Goal: Transaction & Acquisition: Purchase product/service

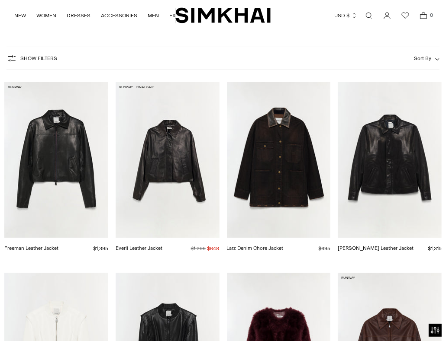
scroll to position [86, 0]
click at [58, 245] on link "Freeman Leather Jacket" at bounding box center [31, 248] width 54 height 6
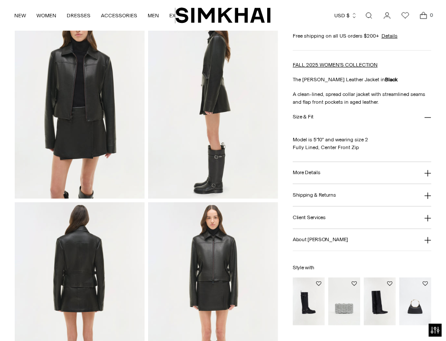
scroll to position [346, 0]
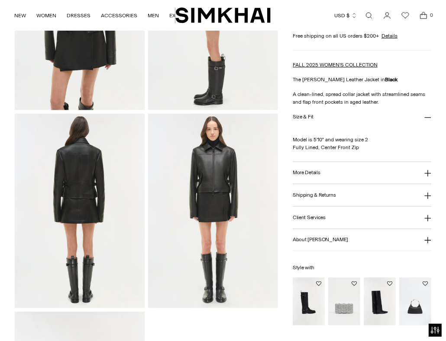
click at [83, 185] on img at bounding box center [80, 211] width 130 height 195
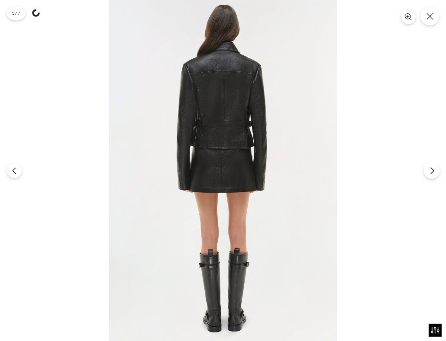
click at [431, 166] on button "Next" at bounding box center [431, 171] width 16 height 16
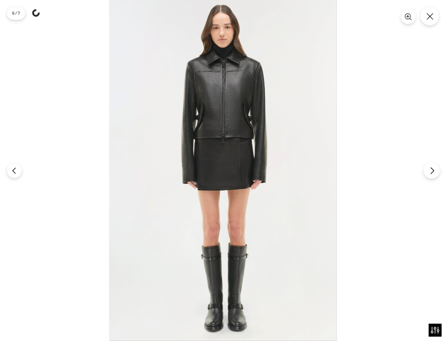
click at [431, 166] on button "Next" at bounding box center [431, 171] width 16 height 16
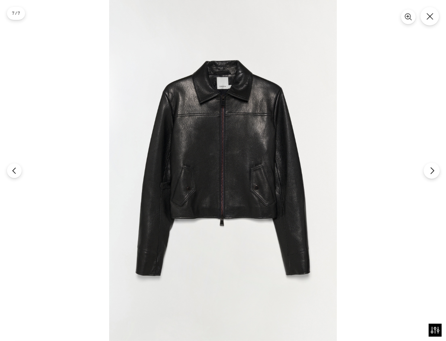
click at [431, 166] on button "Next" at bounding box center [431, 171] width 16 height 16
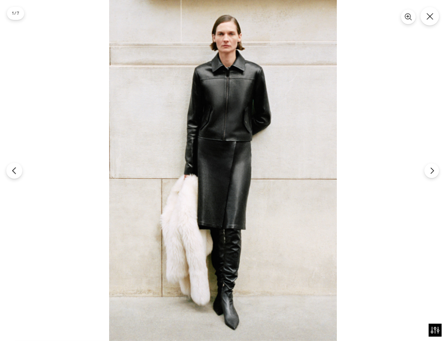
click at [16, 168] on icon "Previous" at bounding box center [14, 171] width 8 height 8
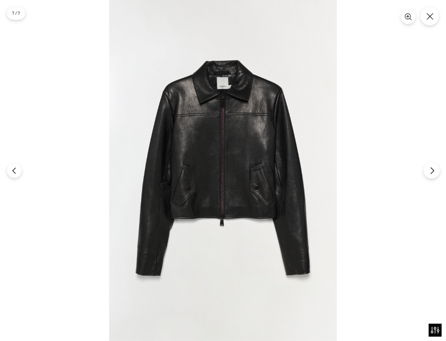
click at [430, 168] on icon "Next" at bounding box center [432, 171] width 8 height 8
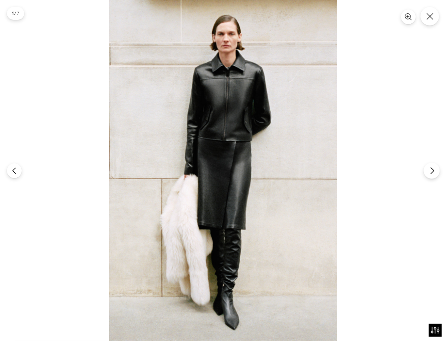
click at [430, 168] on icon "Next" at bounding box center [432, 171] width 8 height 8
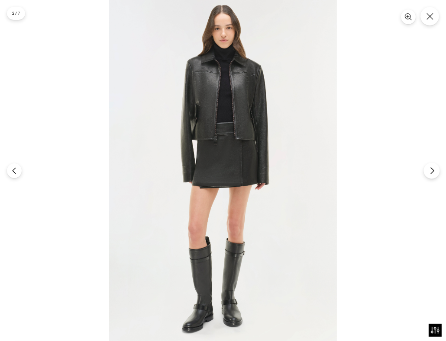
click at [430, 168] on icon "Next" at bounding box center [432, 171] width 8 height 8
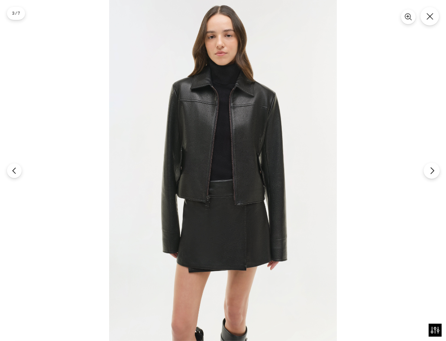
click at [430, 168] on icon "Next" at bounding box center [432, 171] width 8 height 8
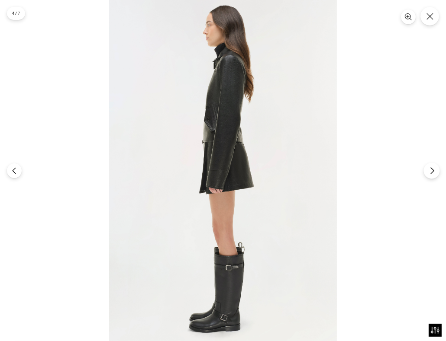
click at [430, 168] on icon "Next" at bounding box center [432, 171] width 8 height 8
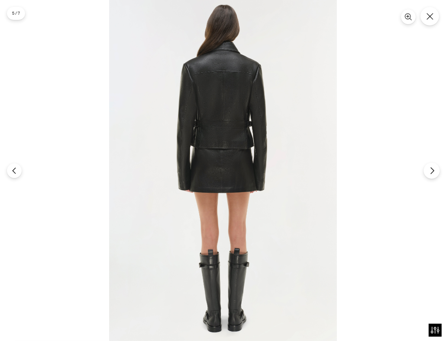
click at [430, 168] on icon "Next" at bounding box center [432, 171] width 8 height 8
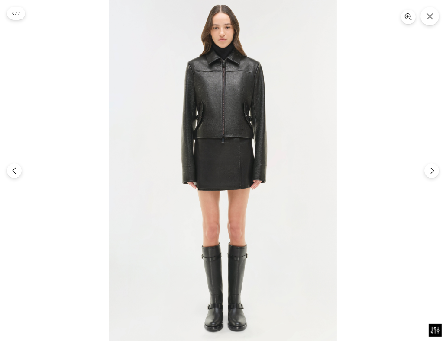
click at [21, 173] on div at bounding box center [223, 170] width 446 height 341
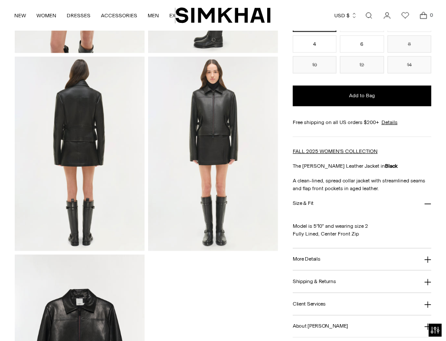
scroll to position [389, 0]
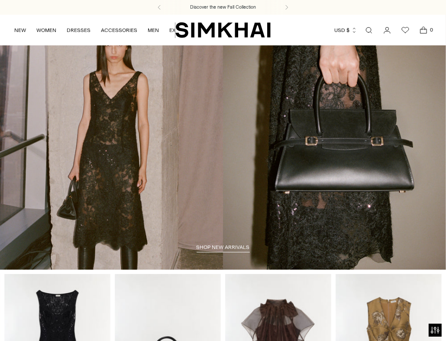
click at [370, 28] on link "Open search modal" at bounding box center [368, 30] width 17 height 17
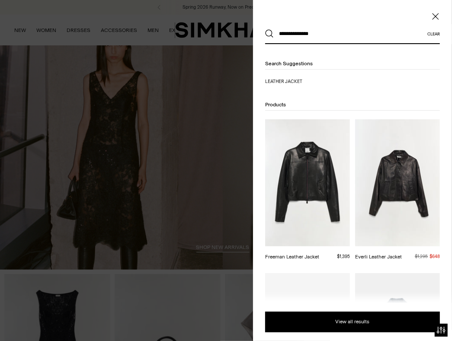
type input "**********"
click at [265, 29] on button "Search" at bounding box center [269, 33] width 9 height 9
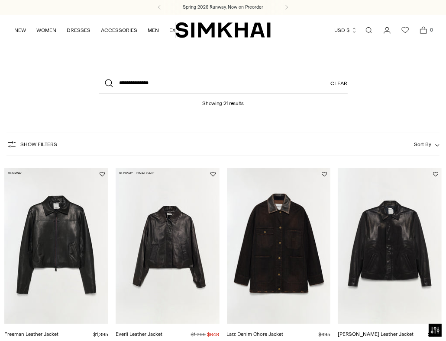
click at [58, 332] on link "Freeman Leather Jacket" at bounding box center [31, 335] width 54 height 6
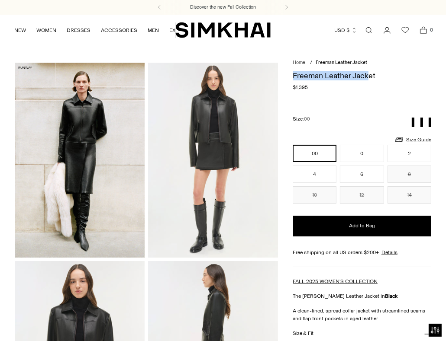
drag, startPoint x: 293, startPoint y: 75, endPoint x: 367, endPoint y: 75, distance: 73.1
click at [367, 75] on h1 "Freeman Leather Jacket" at bounding box center [362, 76] width 138 height 8
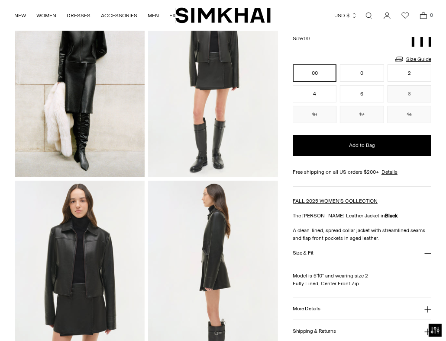
scroll to position [86, 0]
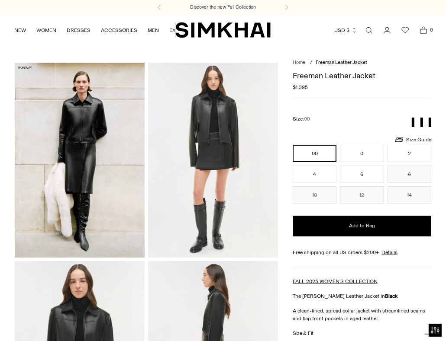
click at [208, 158] on img at bounding box center [213, 160] width 130 height 195
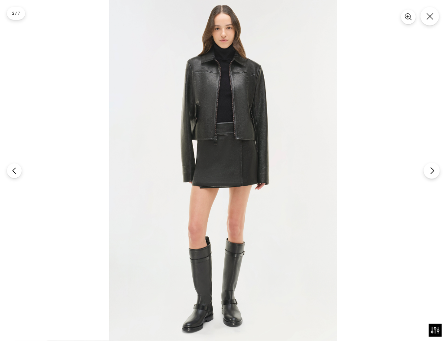
click at [431, 170] on icon "Next" at bounding box center [432, 171] width 8 height 8
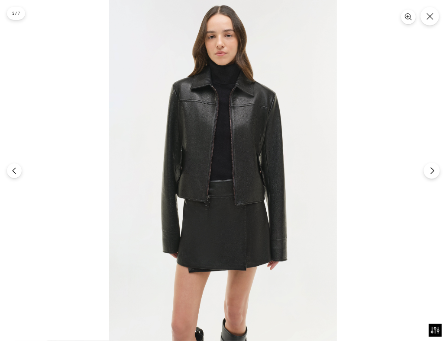
click at [431, 170] on icon "Next" at bounding box center [432, 171] width 8 height 8
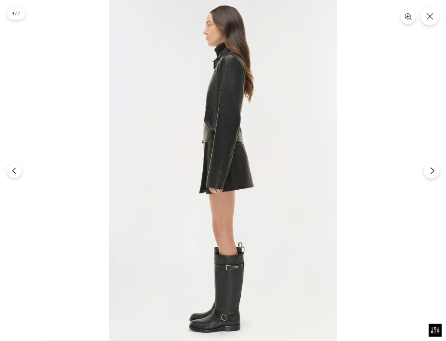
click at [431, 170] on icon "Next" at bounding box center [432, 171] width 8 height 8
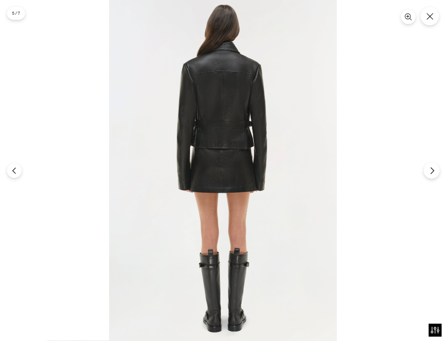
click at [431, 170] on icon "Next" at bounding box center [432, 171] width 8 height 8
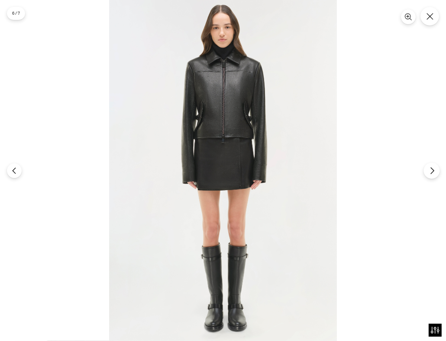
click at [431, 170] on icon "Next" at bounding box center [432, 171] width 8 height 8
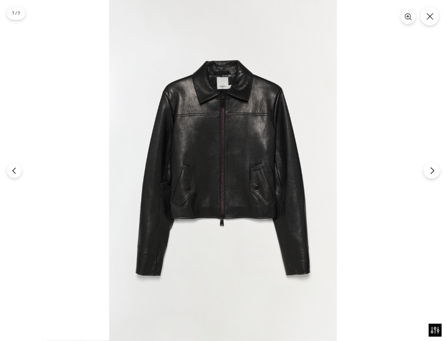
click at [431, 170] on icon "Next" at bounding box center [432, 171] width 8 height 8
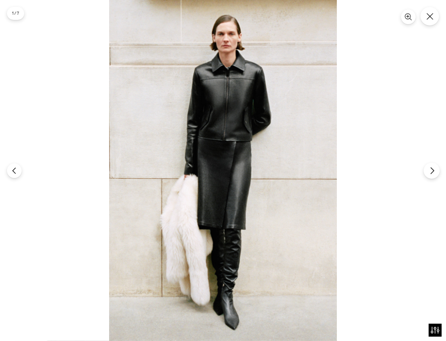
click at [431, 170] on icon "Next" at bounding box center [432, 171] width 8 height 8
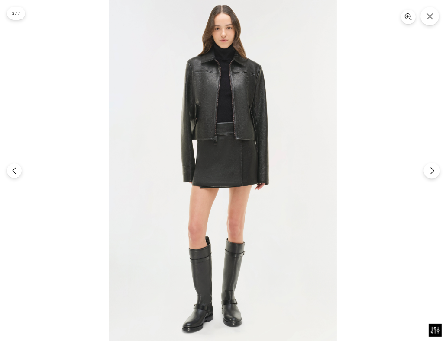
click at [431, 170] on icon "Next" at bounding box center [432, 171] width 8 height 8
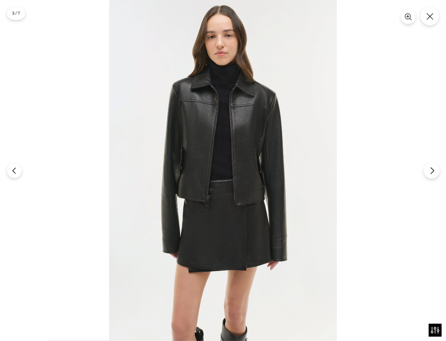
click at [431, 170] on icon "Next" at bounding box center [432, 171] width 8 height 8
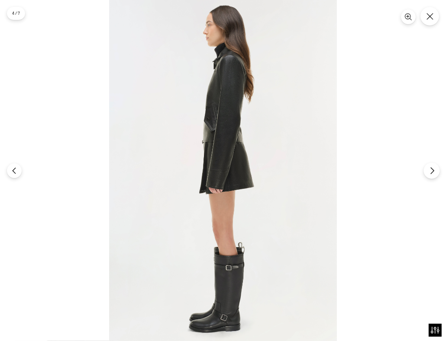
click at [431, 170] on icon "Next" at bounding box center [432, 171] width 8 height 8
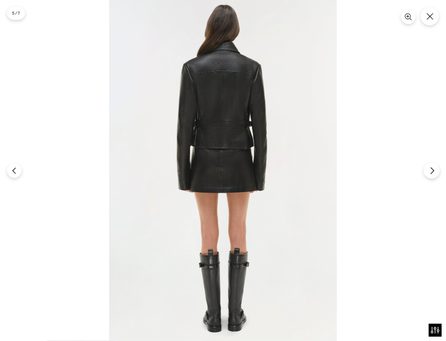
click at [431, 170] on icon "Next" at bounding box center [432, 171] width 8 height 8
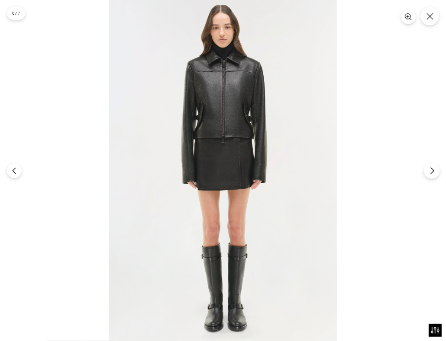
click at [431, 170] on icon "Next" at bounding box center [432, 171] width 8 height 8
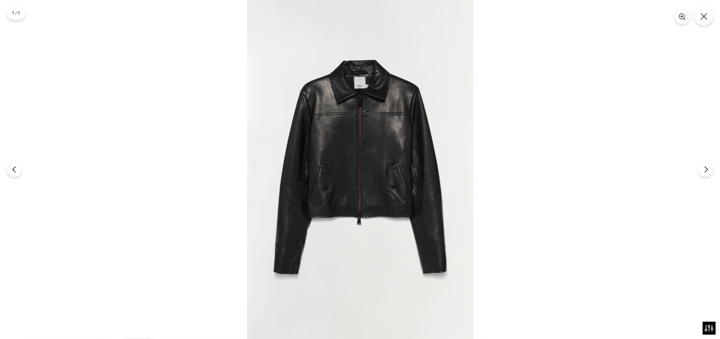
click at [376, 179] on img at bounding box center [360, 169] width 226 height 339
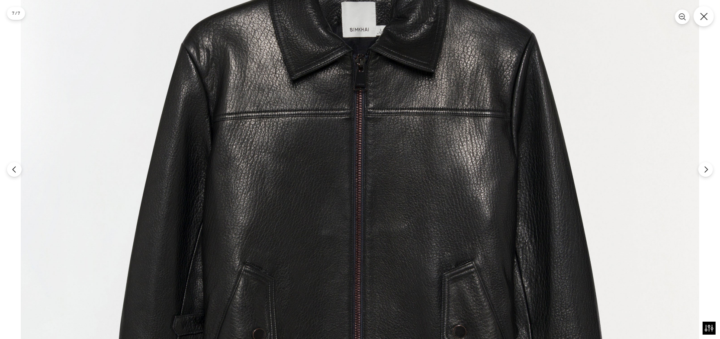
click at [445, 17] on icon "Close" at bounding box center [703, 16] width 7 height 7
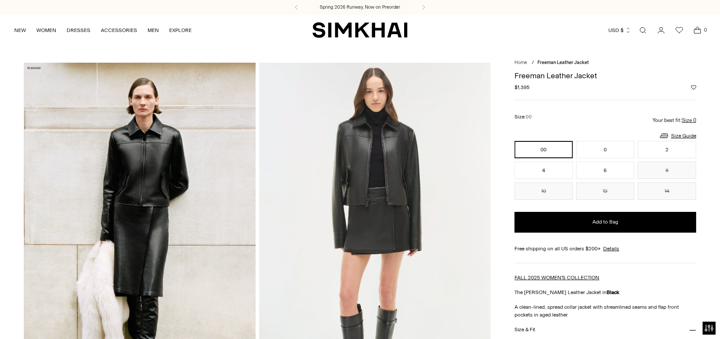
click at [396, 184] on img at bounding box center [375, 237] width 232 height 348
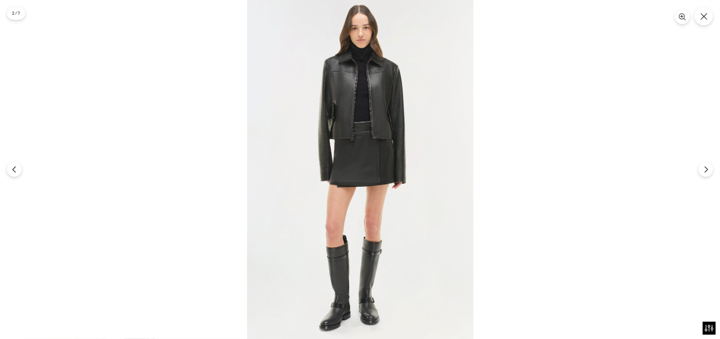
click at [380, 153] on img at bounding box center [360, 169] width 226 height 339
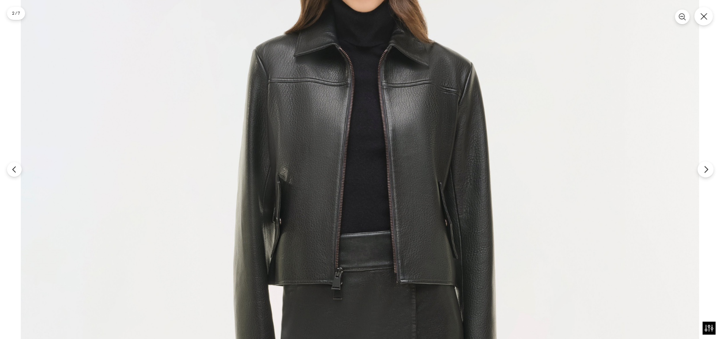
click at [445, 168] on icon "Next" at bounding box center [706, 170] width 8 height 8
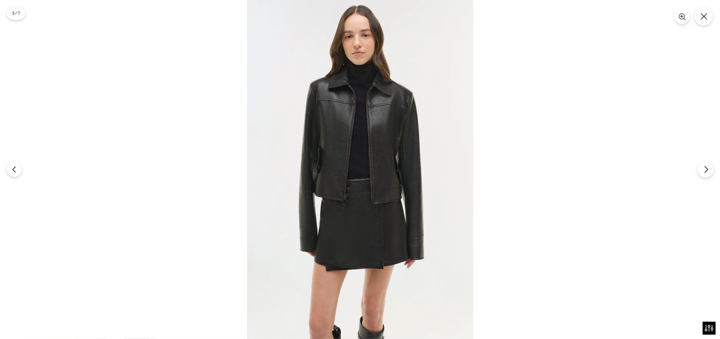
click at [445, 168] on icon "Next" at bounding box center [706, 170] width 8 height 8
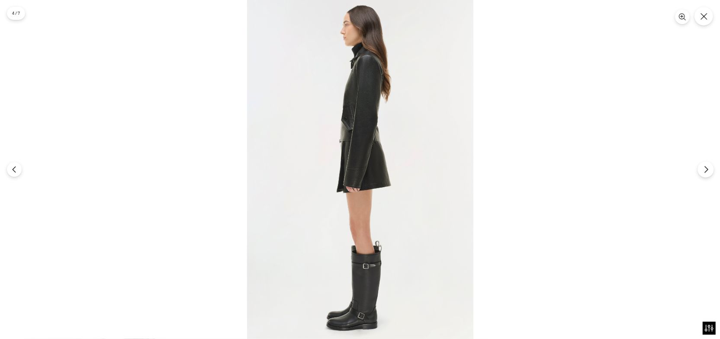
click at [445, 168] on icon "Next" at bounding box center [706, 170] width 8 height 8
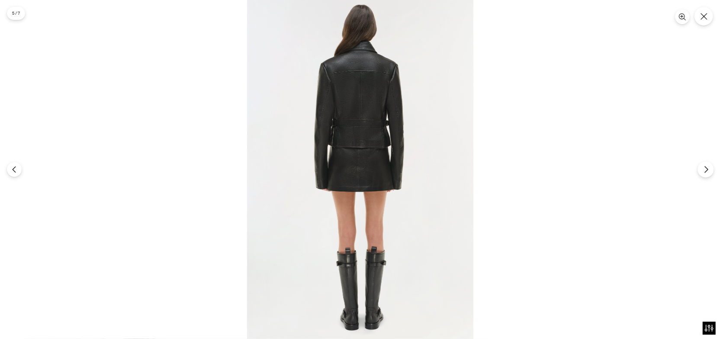
click at [445, 168] on icon "Next" at bounding box center [706, 170] width 8 height 8
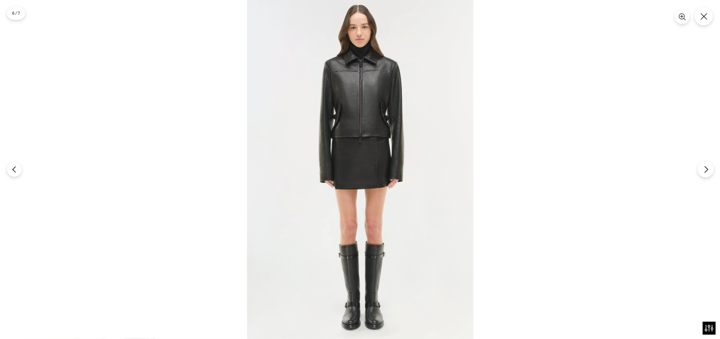
click at [445, 168] on icon "Next" at bounding box center [706, 170] width 8 height 8
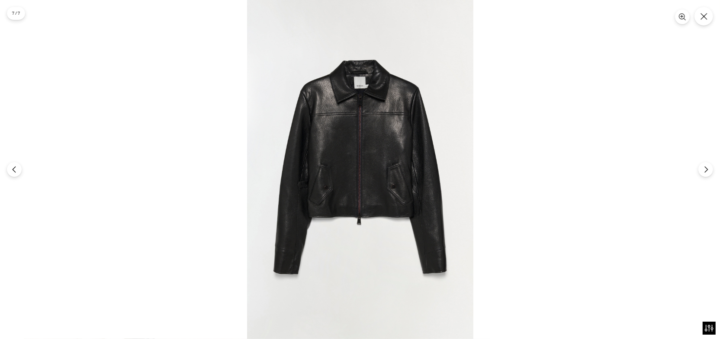
click at [423, 157] on img at bounding box center [360, 169] width 226 height 339
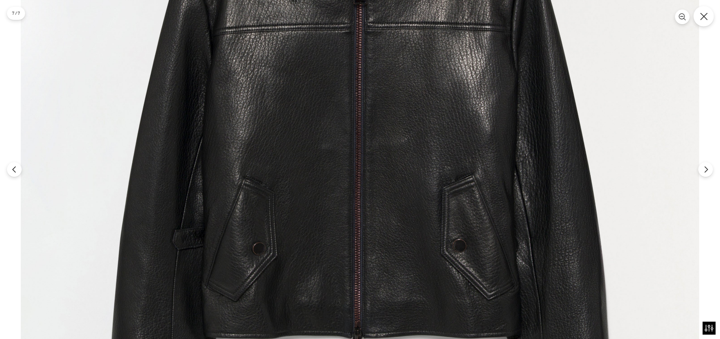
click at [445, 14] on button "Close" at bounding box center [704, 16] width 20 height 20
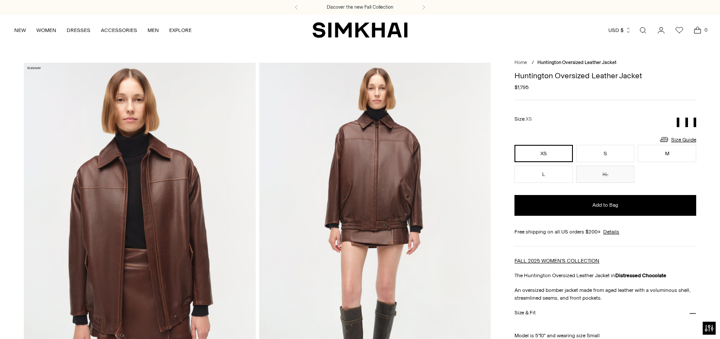
scroll to position [43, 0]
